Goal: Navigation & Orientation: Find specific page/section

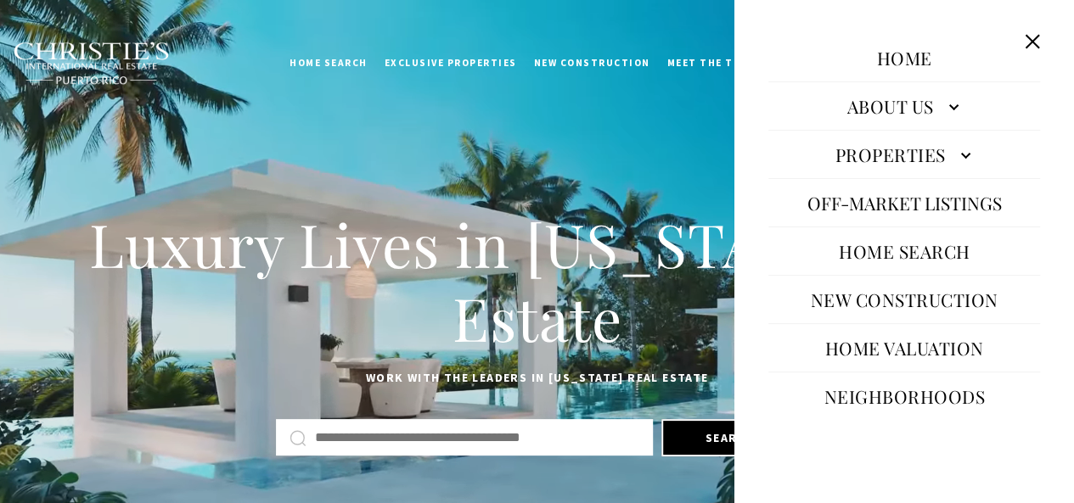
click at [1025, 38] on button at bounding box center [1032, 41] width 32 height 32
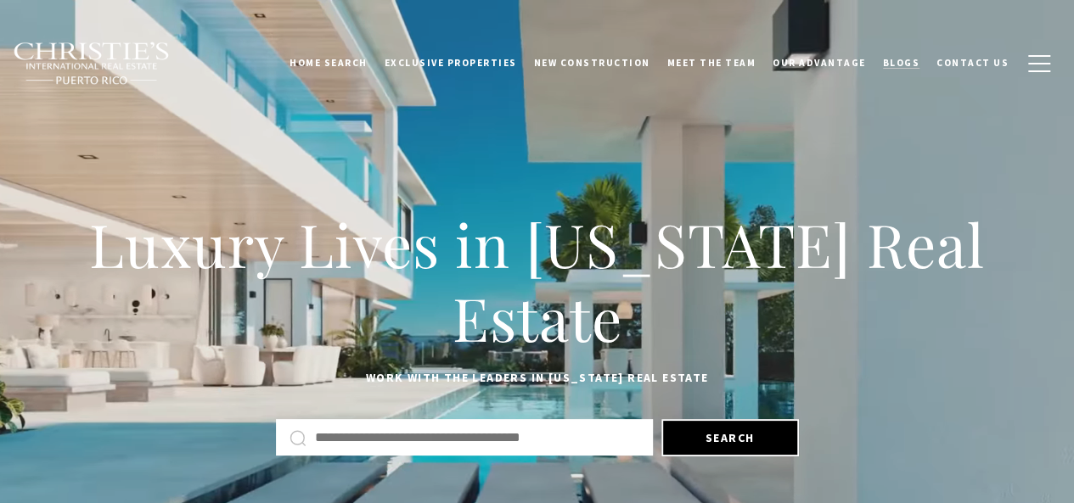
click at [901, 60] on span "Blogs" at bounding box center [901, 63] width 37 height 12
